Goal: Task Accomplishment & Management: Complete application form

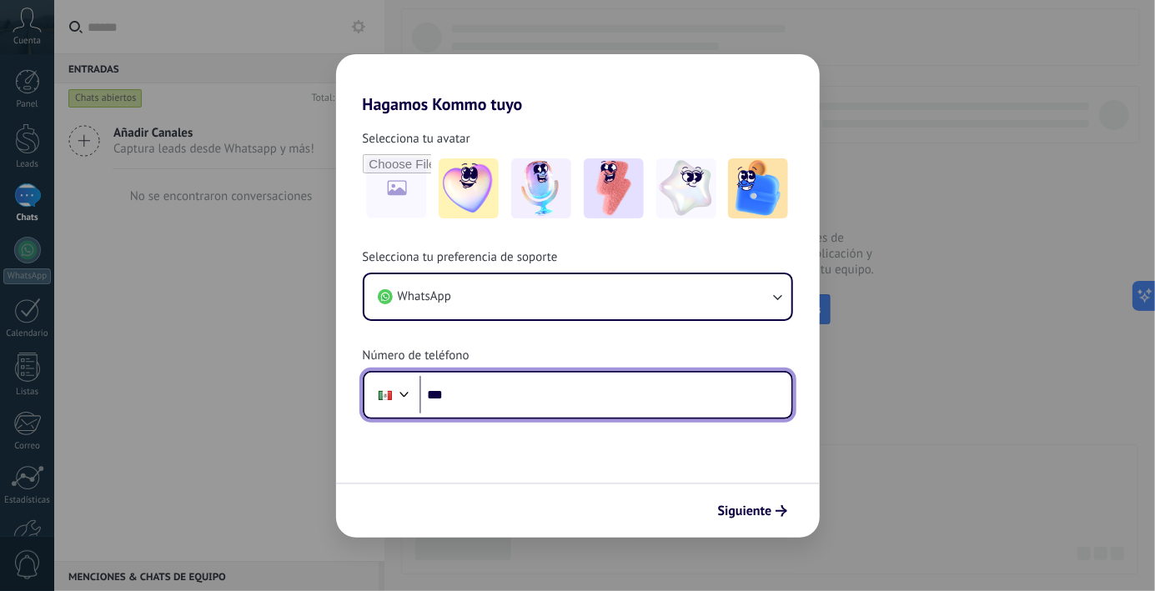
click at [589, 405] on input "***" at bounding box center [606, 395] width 372 height 38
type input "**********"
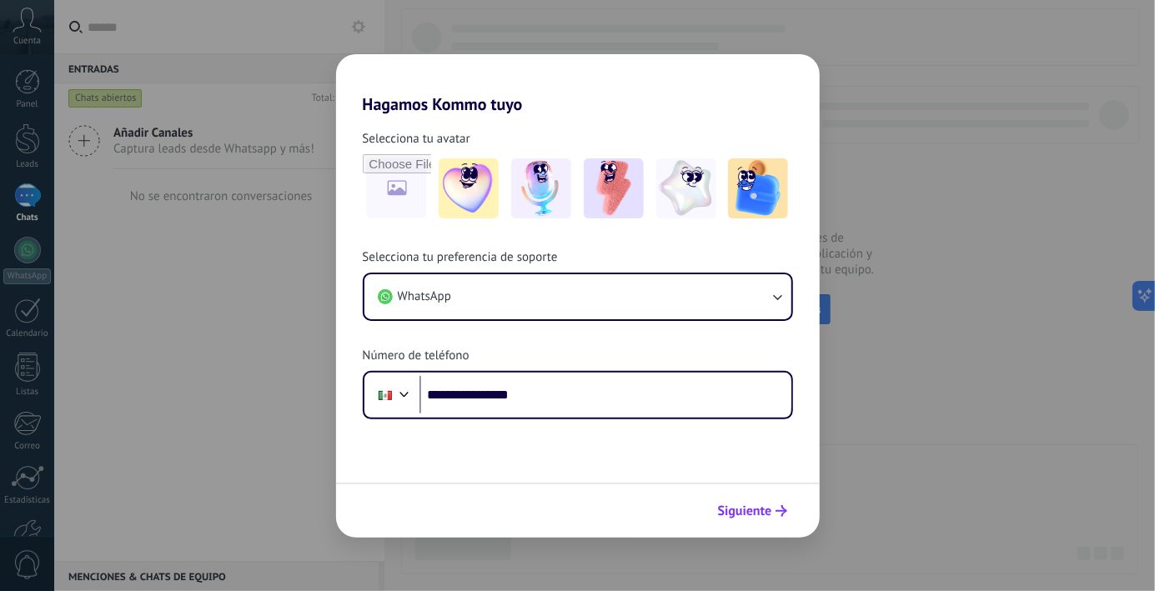
click at [758, 514] on span "Siguiente" at bounding box center [745, 511] width 54 height 12
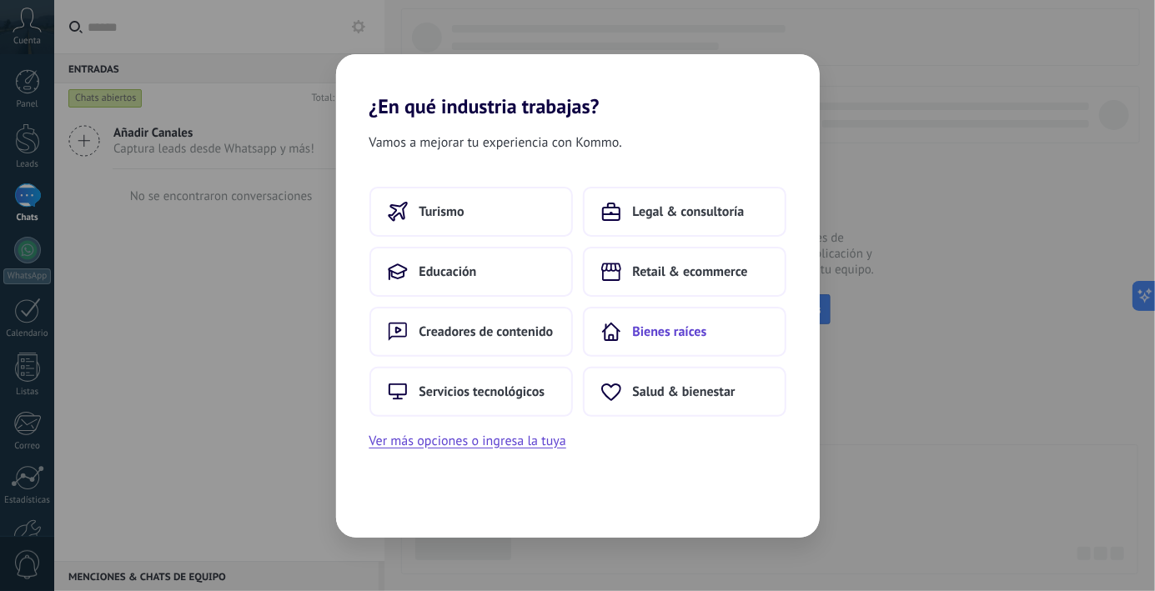
click at [707, 343] on button "Bienes raíces" at bounding box center [685, 332] width 204 height 50
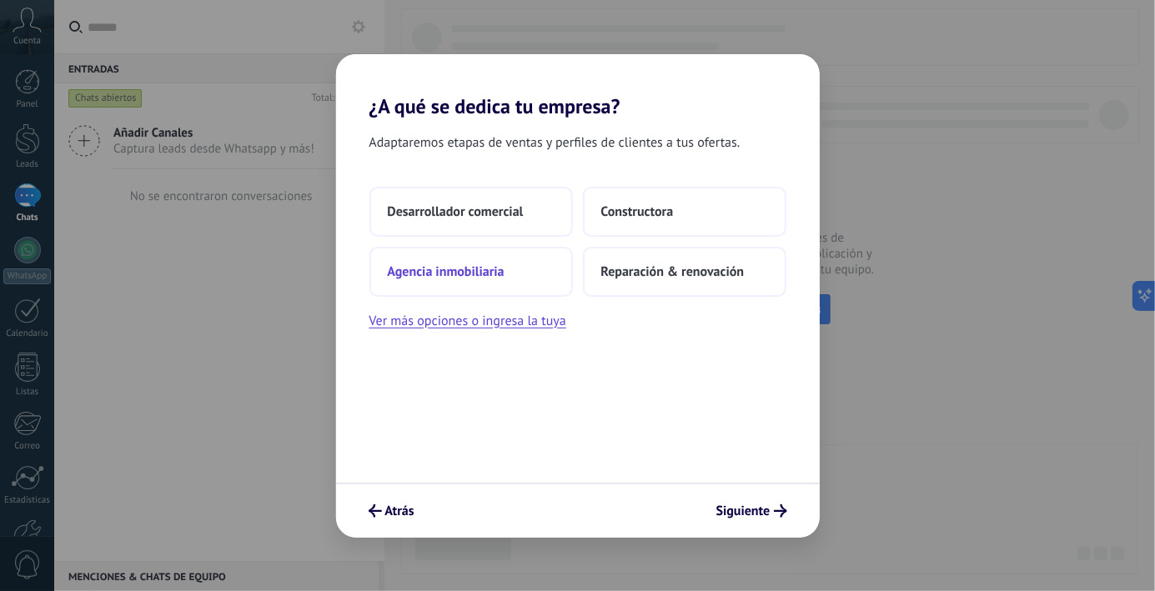
click at [519, 270] on button "Agencia inmobiliaria" at bounding box center [472, 272] width 204 height 50
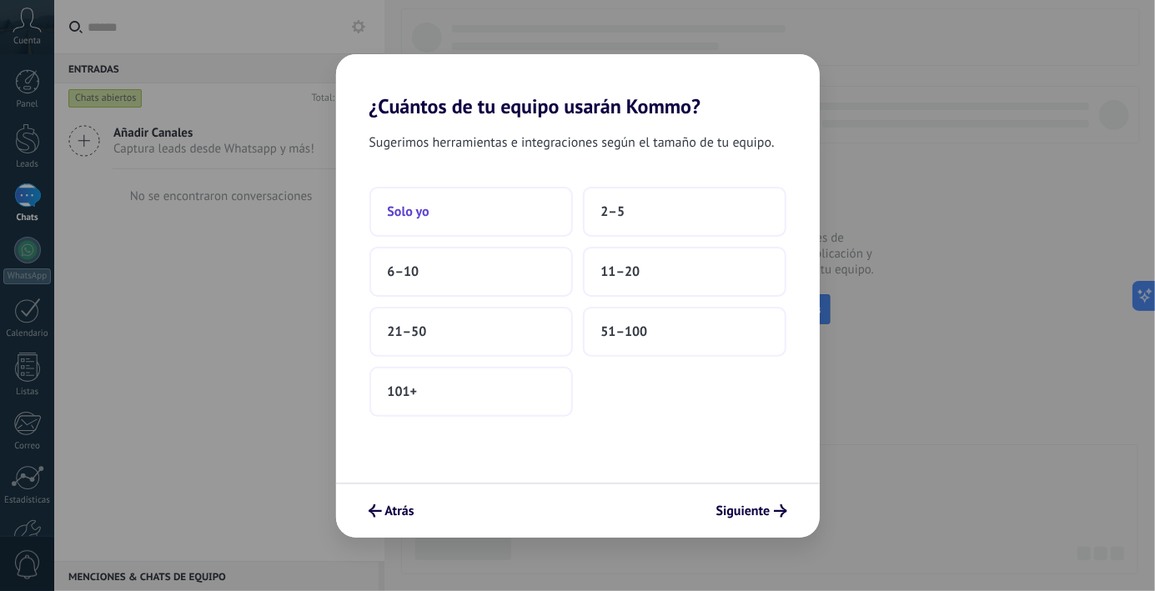
click at [466, 217] on button "Solo yo" at bounding box center [472, 212] width 204 height 50
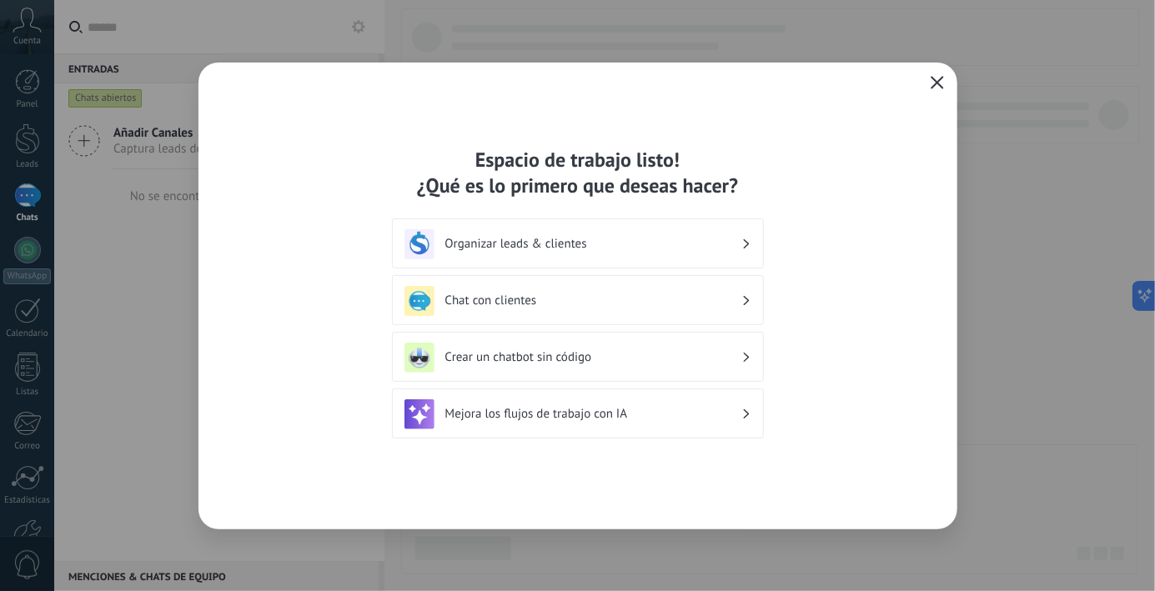
click at [734, 240] on h3 "Organizar leads & clientes" at bounding box center [593, 244] width 296 height 16
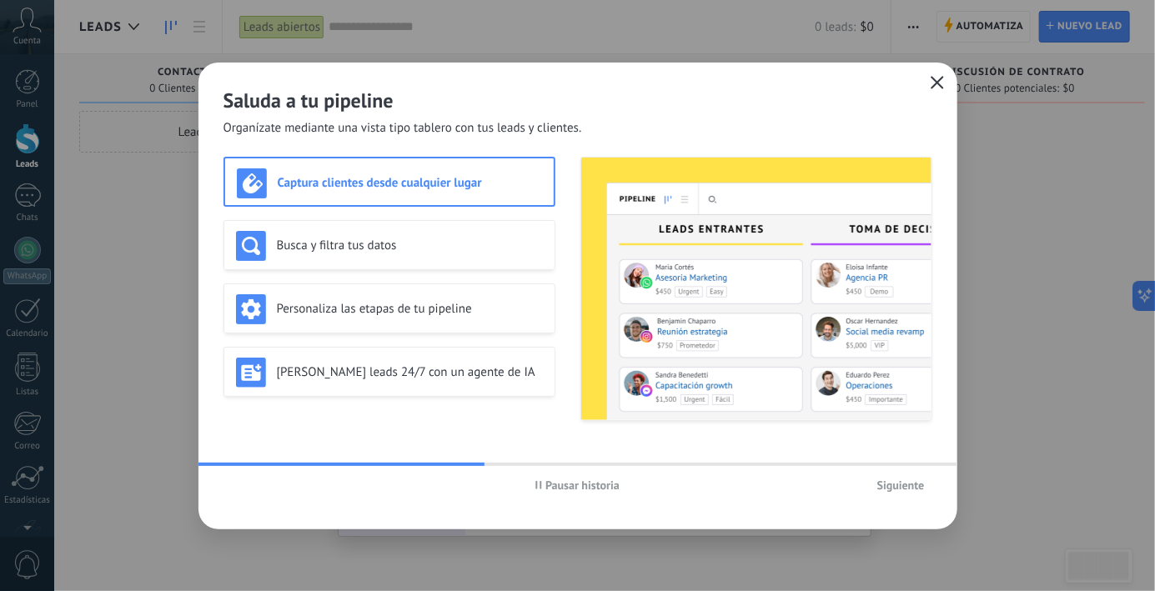
click at [448, 182] on h3 "Captura clientes desde cualquier lugar" at bounding box center [410, 183] width 264 height 16
click at [440, 224] on div "Busca y filtra tus datos" at bounding box center [390, 245] width 332 height 50
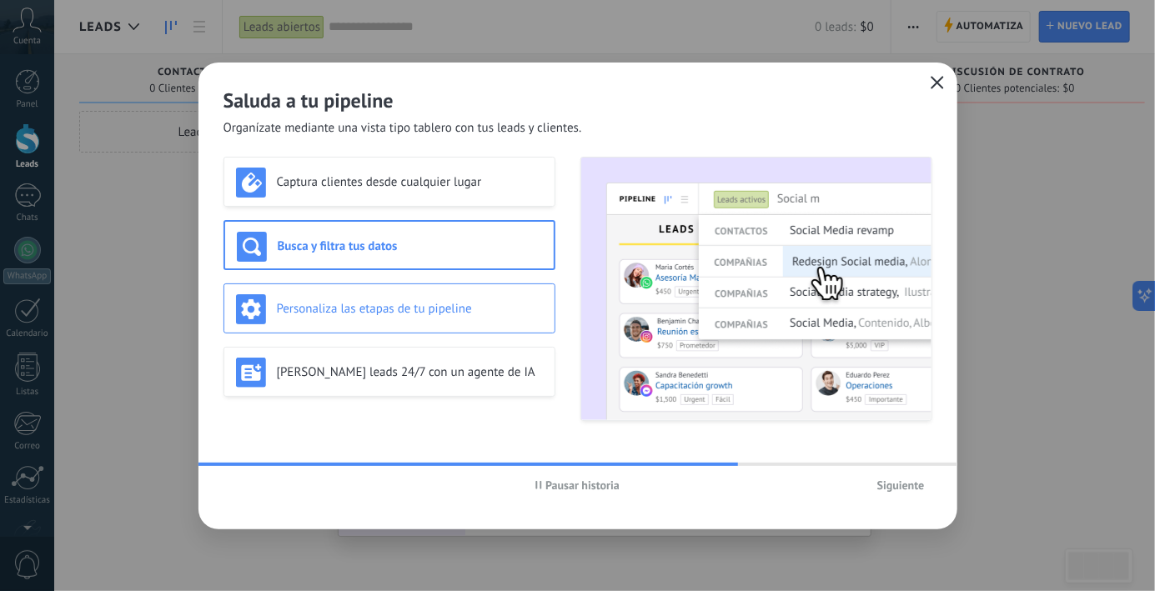
click at [425, 299] on div "Personaliza las etapas de tu pipeline" at bounding box center [389, 309] width 307 height 30
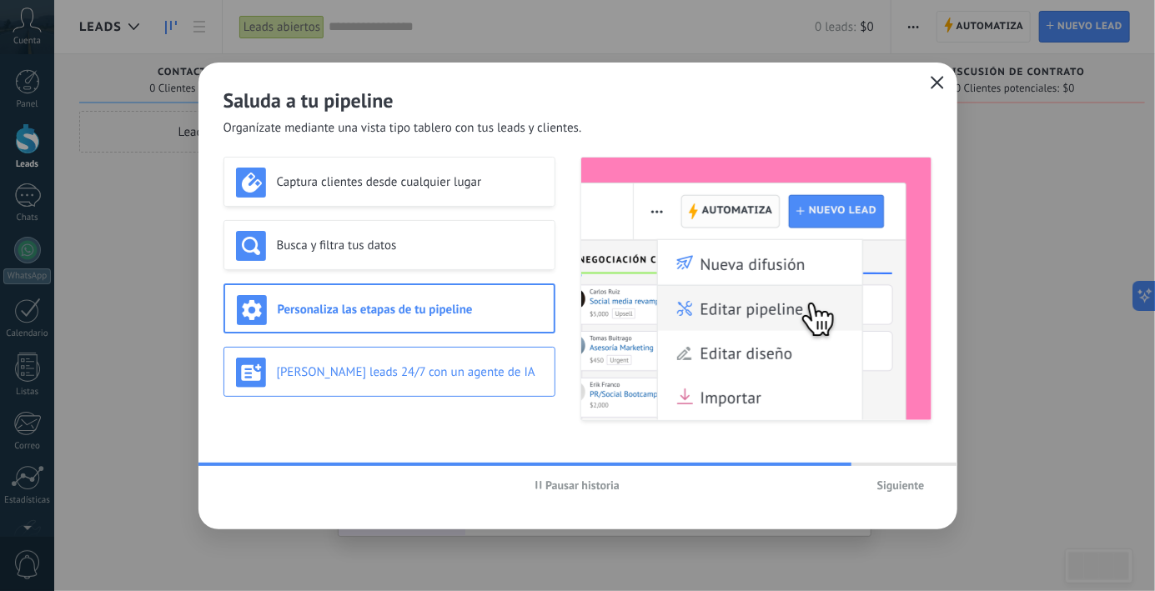
click at [464, 375] on h3 "[PERSON_NAME] leads 24/7 con un agente de IA" at bounding box center [410, 373] width 266 height 16
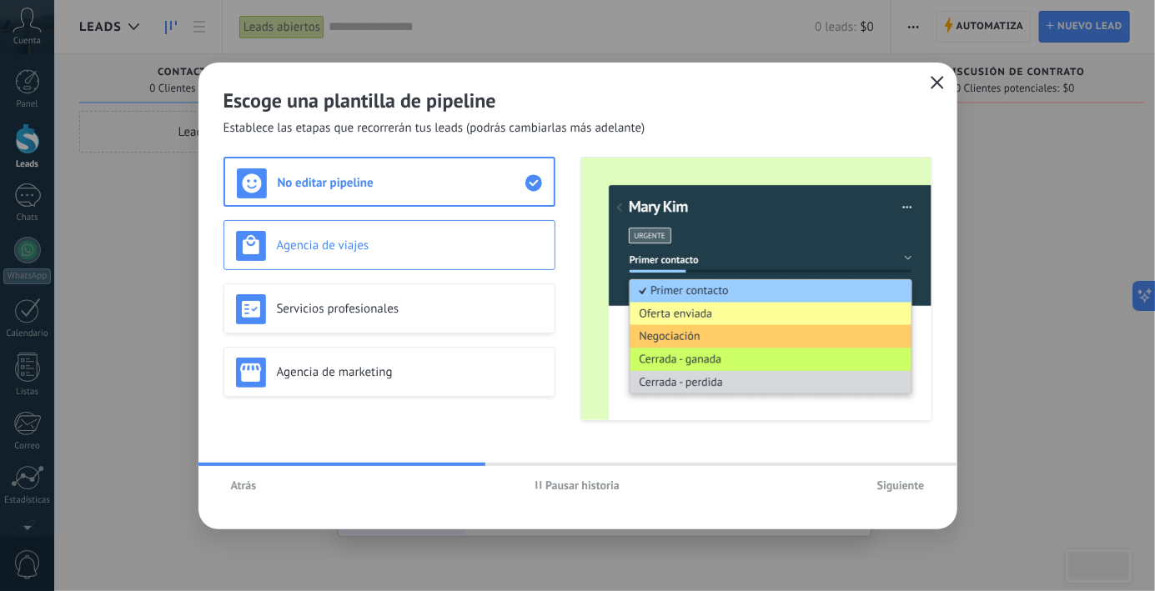
click at [492, 250] on h3 "Agencia de viajes" at bounding box center [410, 246] width 266 height 16
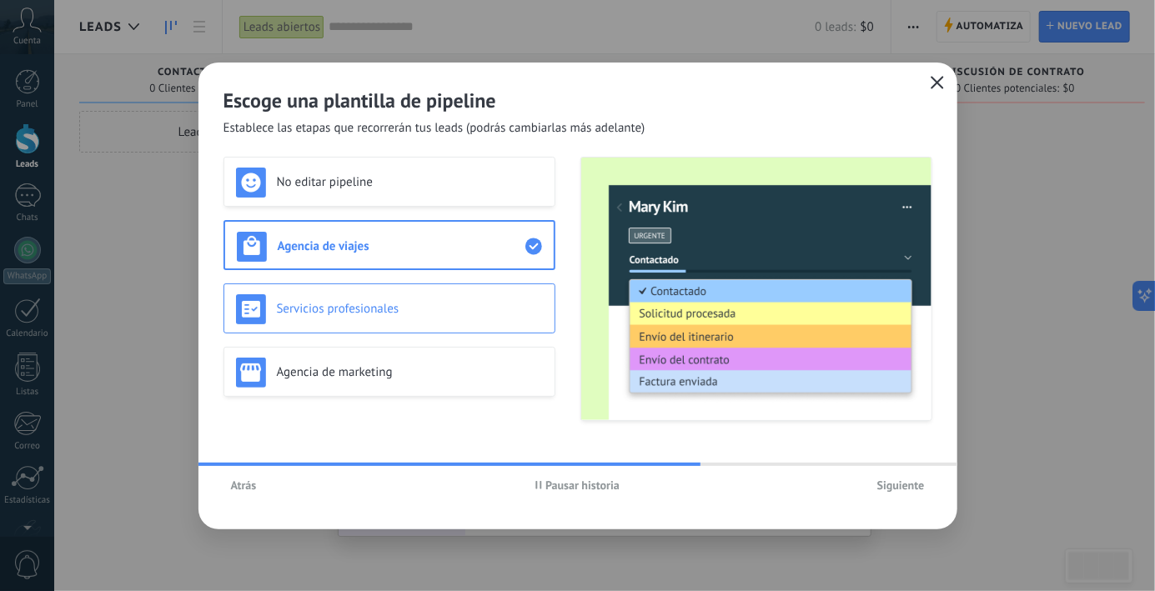
click at [473, 309] on h3 "Servicios profesionales" at bounding box center [410, 309] width 266 height 16
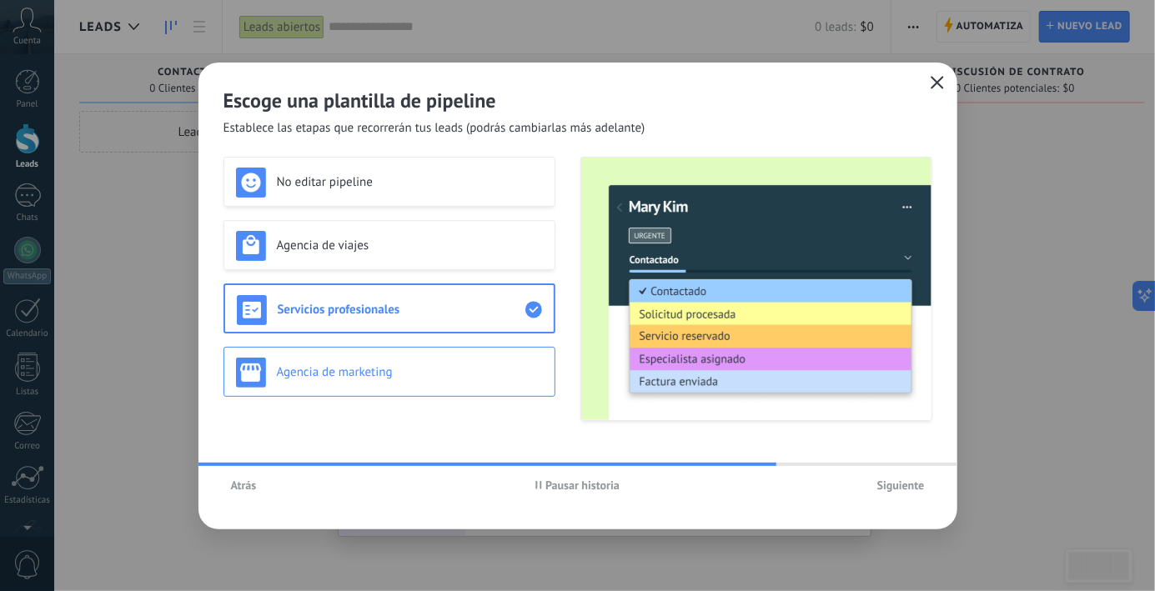
click at [475, 369] on h3 "Agencia de marketing" at bounding box center [410, 373] width 266 height 16
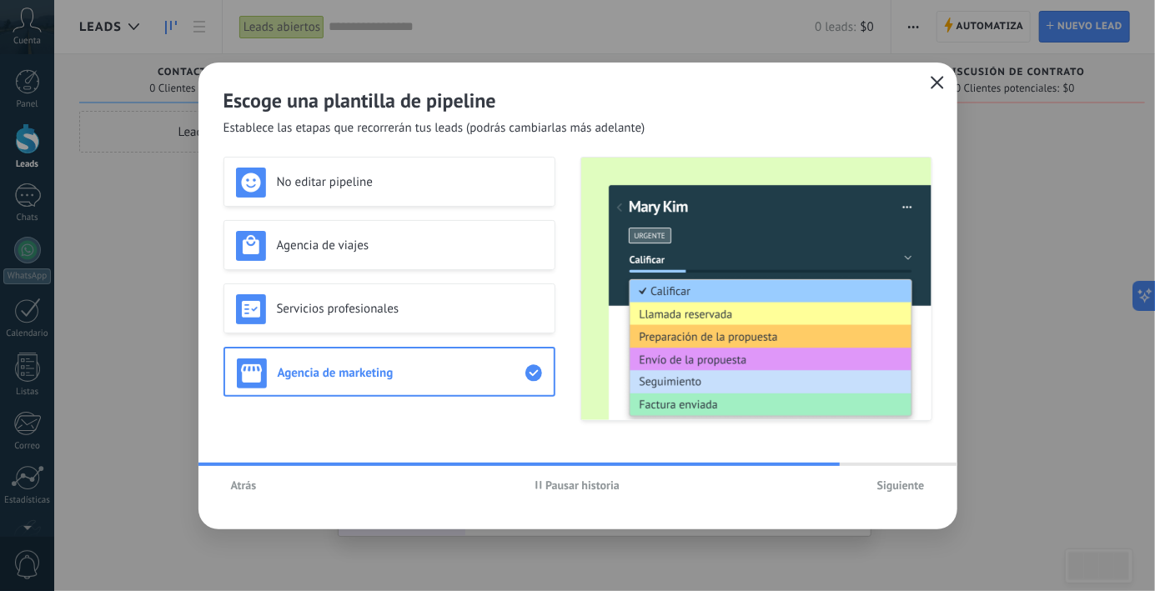
click at [918, 490] on span "Siguiente" at bounding box center [901, 486] width 48 height 12
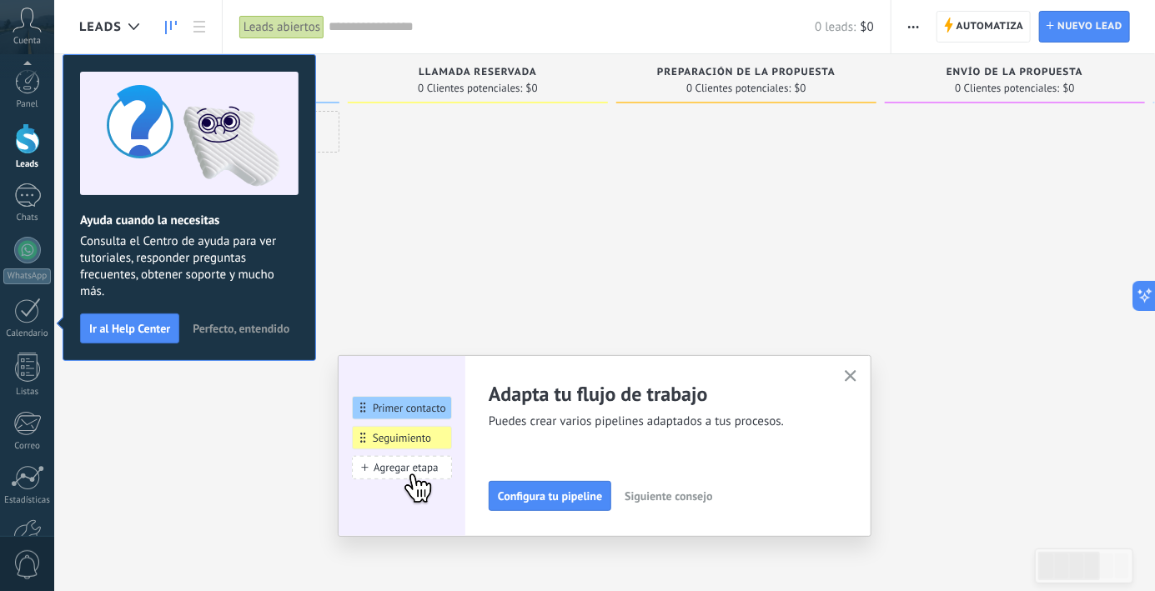
scroll to position [21, 0]
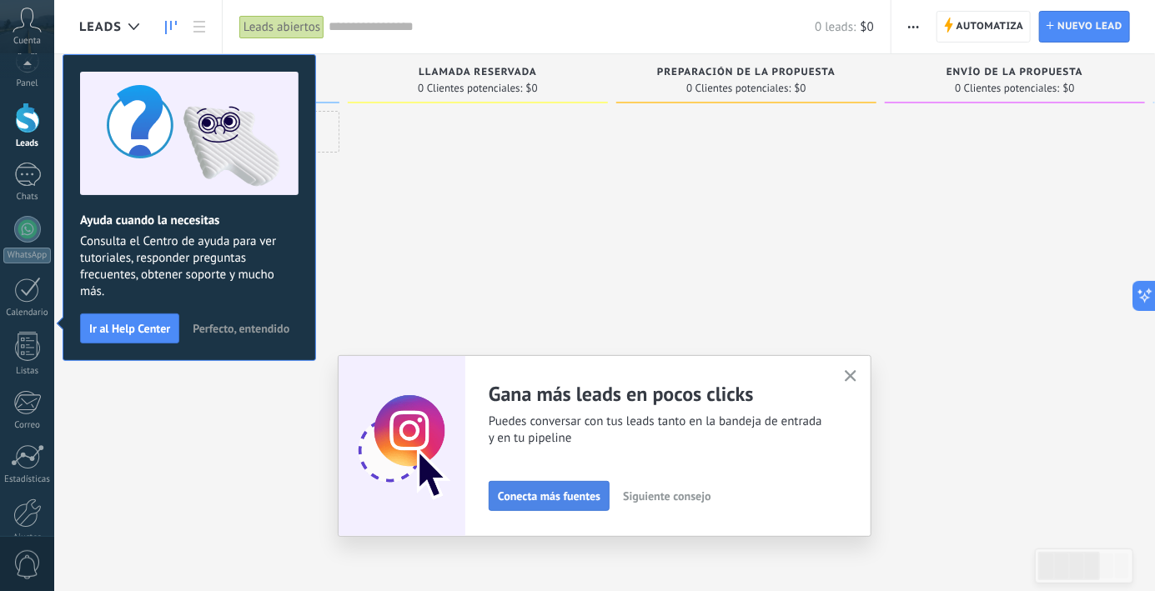
click at [566, 511] on button "Conecta más fuentes" at bounding box center [549, 496] width 121 height 30
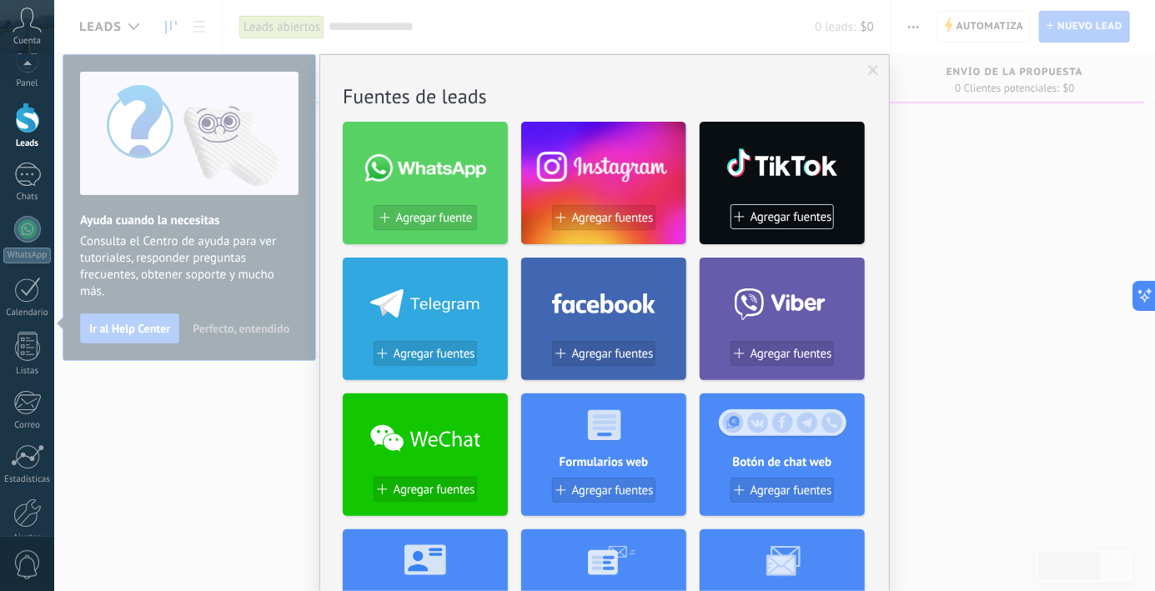
click at [433, 186] on div at bounding box center [425, 164] width 165 height 72
click at [432, 216] on span "Agregar fuente" at bounding box center [434, 218] width 76 height 14
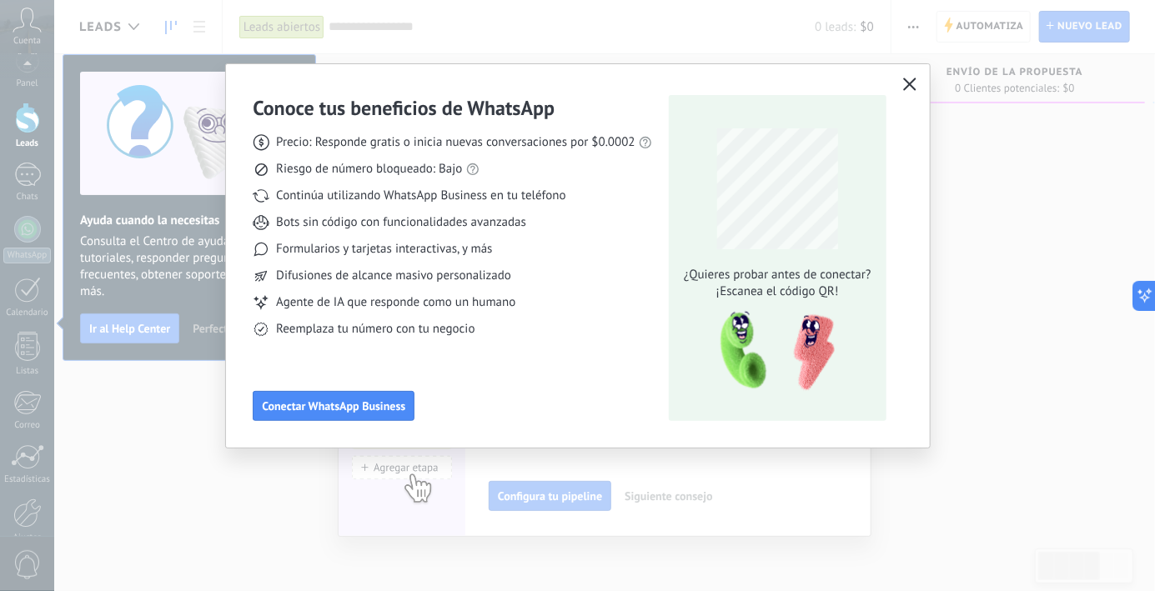
click at [915, 91] on icon "button" at bounding box center [909, 84] width 13 height 13
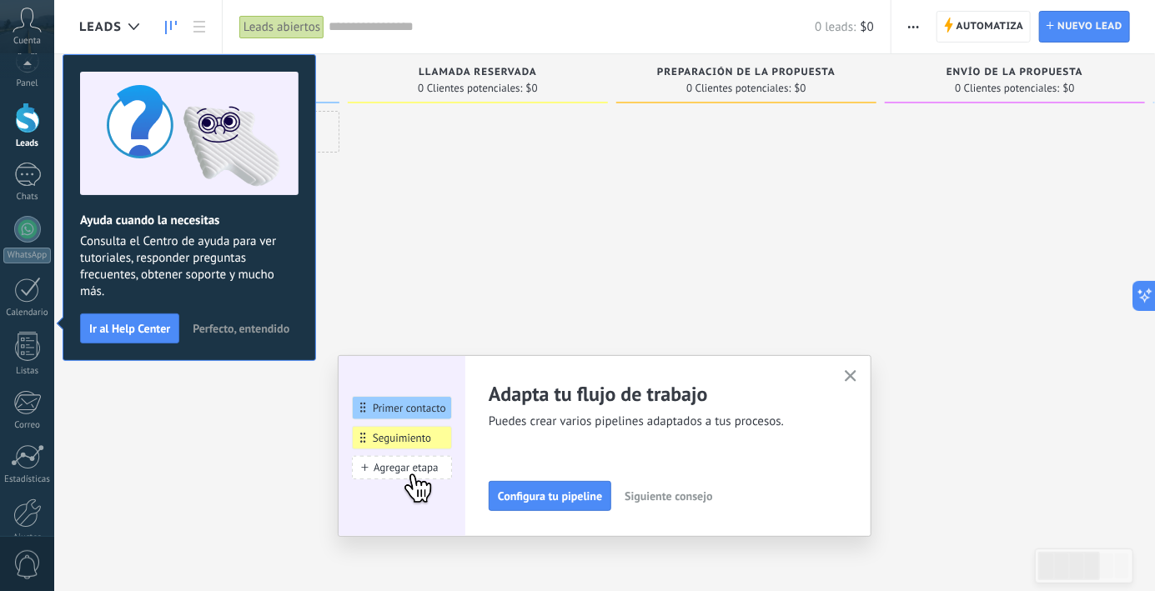
click at [857, 389] on button "button" at bounding box center [851, 377] width 21 height 23
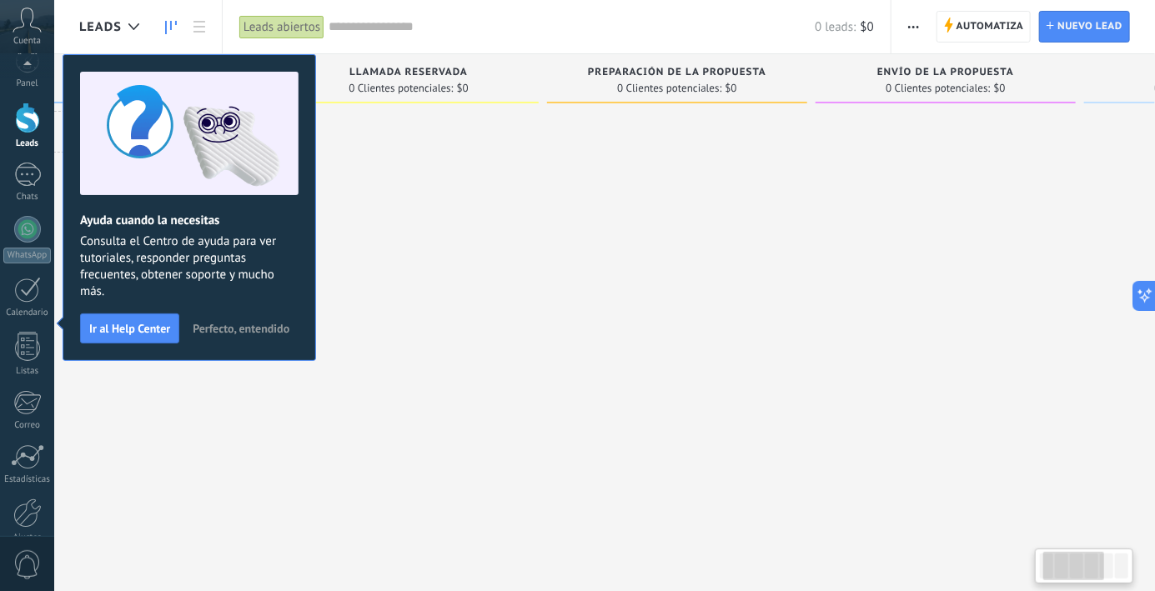
scroll to position [0, 0]
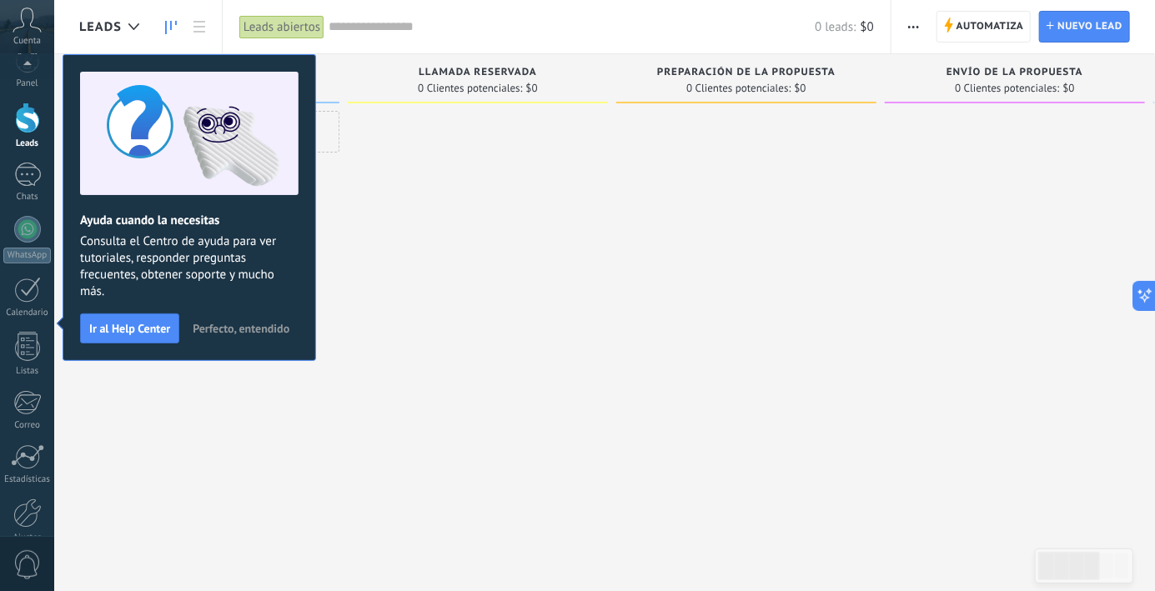
click at [167, 360] on div "Ayuda cuando la necesitas Consulta el Centro de ayuda para ver tutoriales, resp…" at bounding box center [190, 207] width 254 height 307
